Goal: Information Seeking & Learning: Learn about a topic

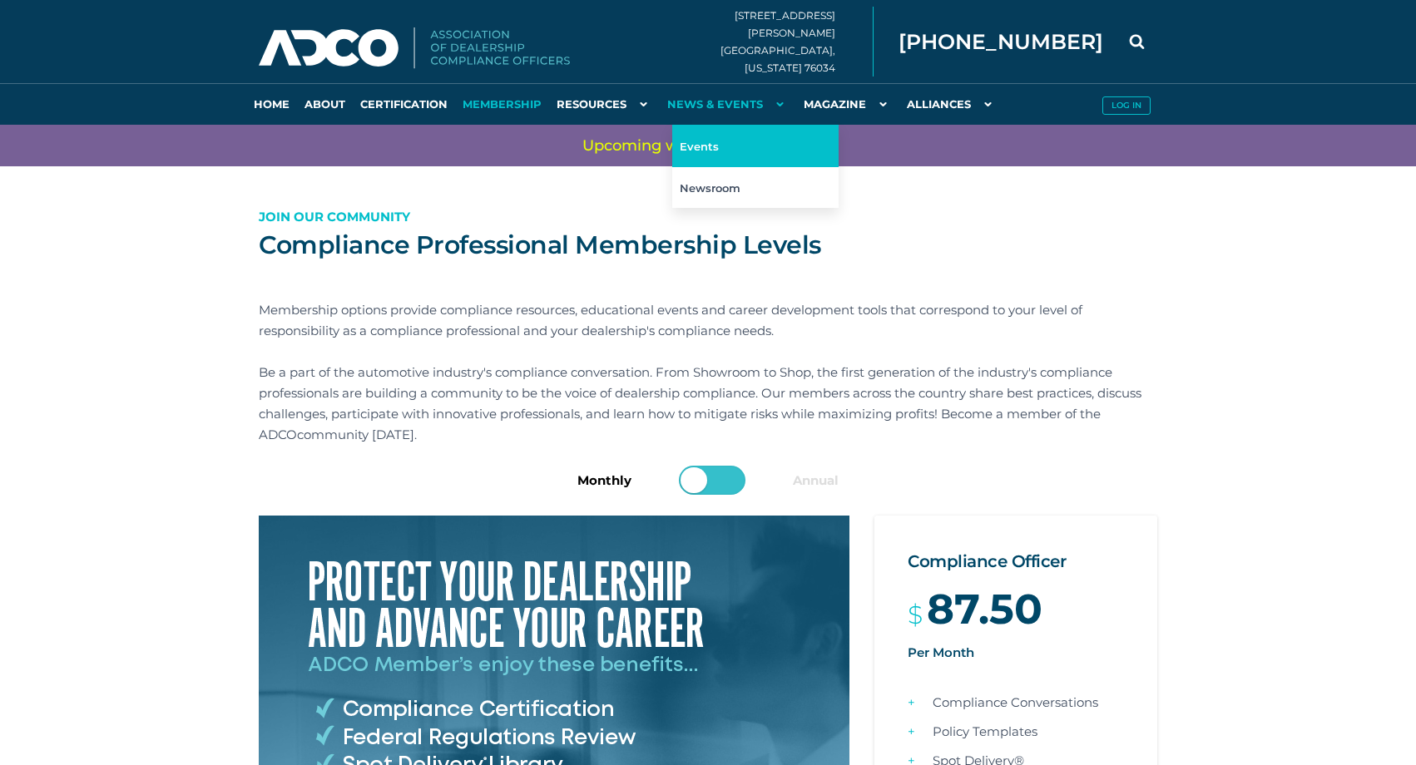
click at [701, 141] on link "Events" at bounding box center [755, 146] width 166 height 42
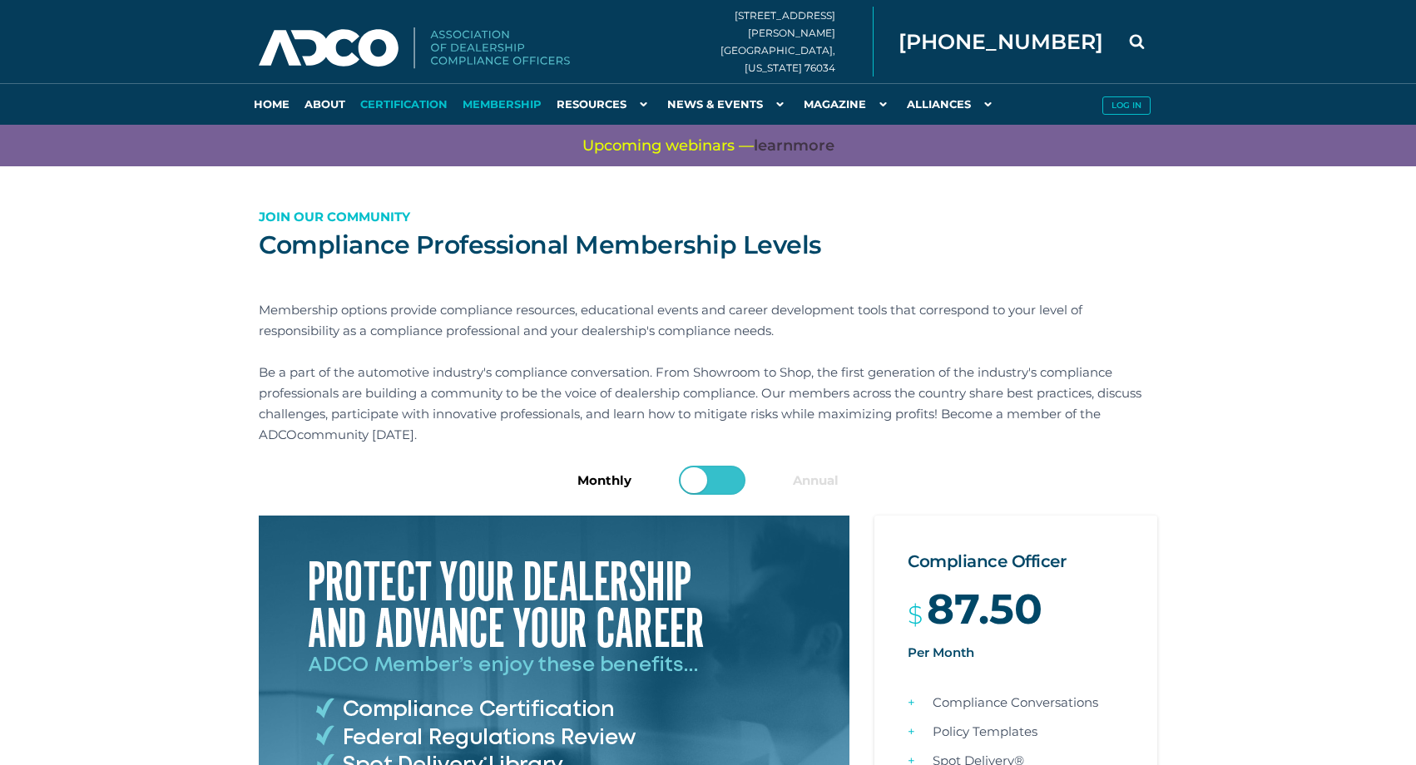
click at [362, 105] on link "Certification" at bounding box center [404, 104] width 102 height 42
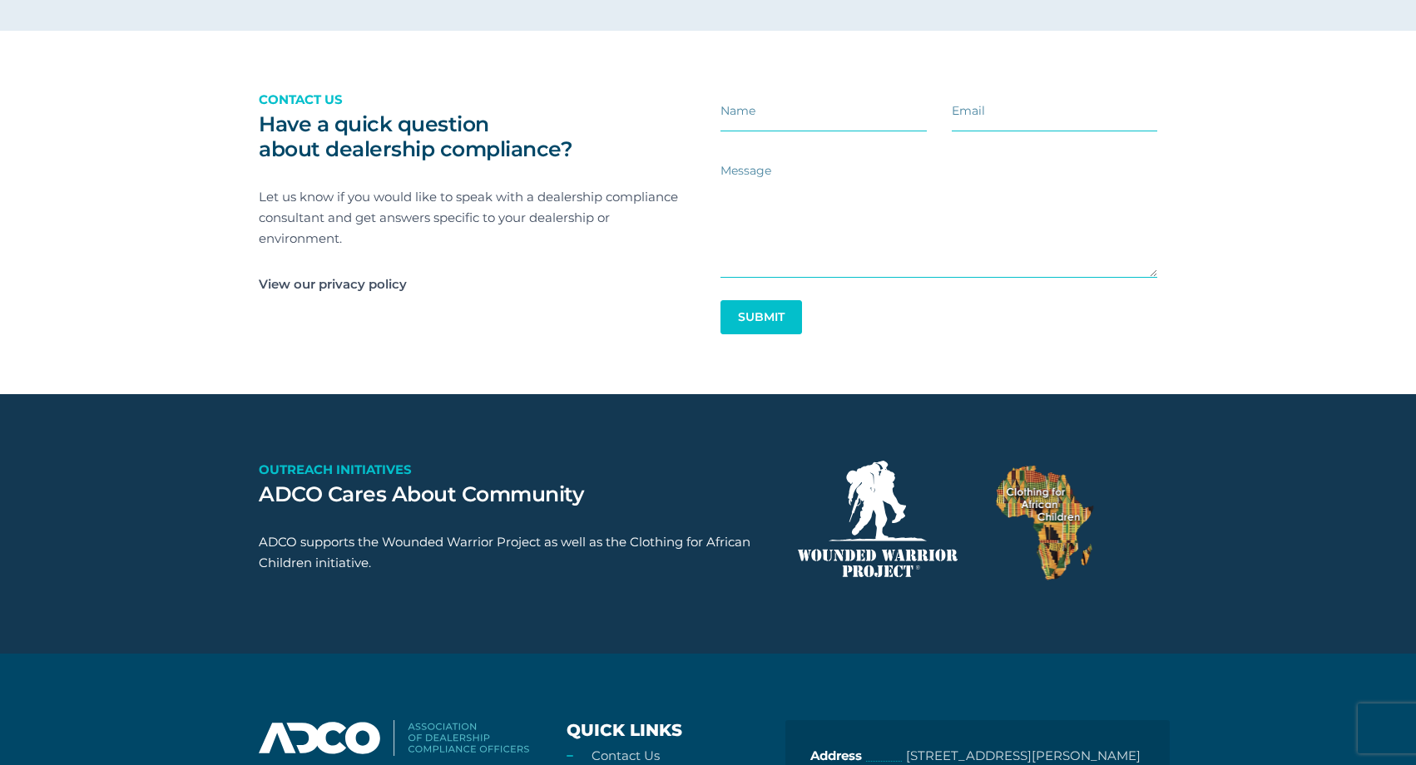
scroll to position [2740, 0]
